Goal: Task Accomplishment & Management: Use online tool/utility

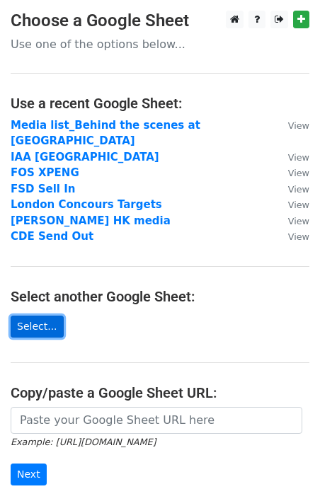
click at [28, 316] on link "Select..." at bounding box center [37, 327] width 53 height 22
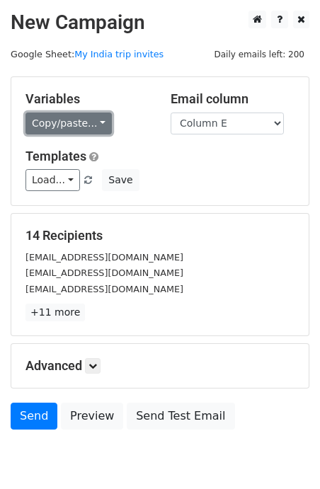
click at [48, 132] on link "Copy/paste..." at bounding box center [68, 124] width 86 height 22
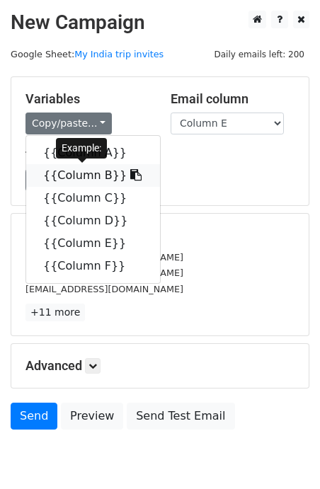
click at [55, 176] on link "{{Column B}}" at bounding box center [93, 175] width 134 height 23
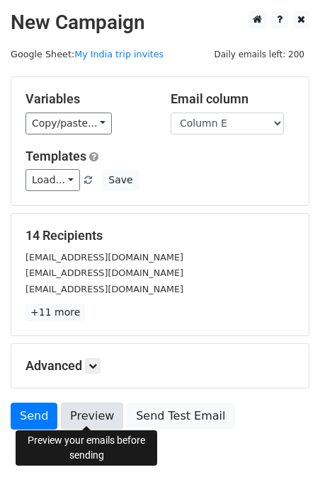
click at [100, 414] on link "Preview" at bounding box center [92, 416] width 62 height 27
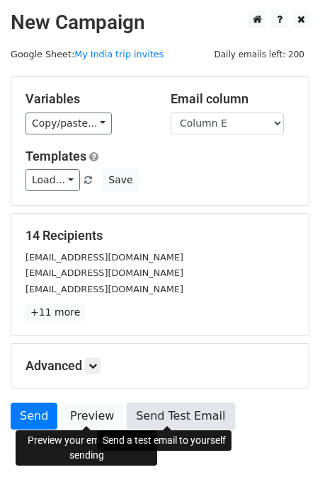
click at [192, 416] on link "Send Test Email" at bounding box center [181, 416] width 108 height 27
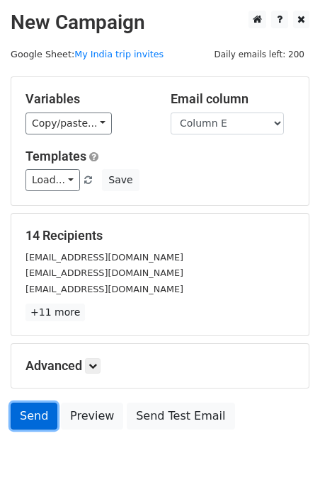
click at [25, 416] on link "Send" at bounding box center [34, 416] width 47 height 27
